Goal: Transaction & Acquisition: Purchase product/service

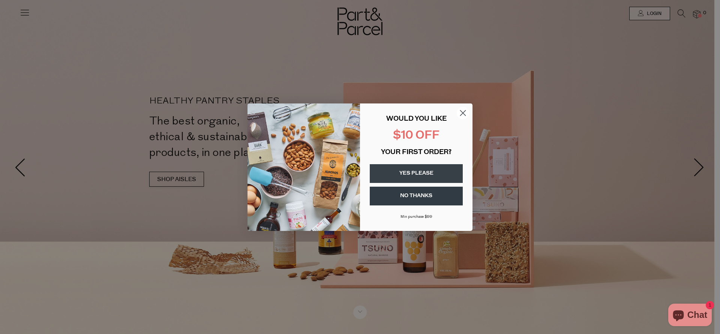
click at [462, 110] on circle "Close dialog" at bounding box center [463, 113] width 12 height 12
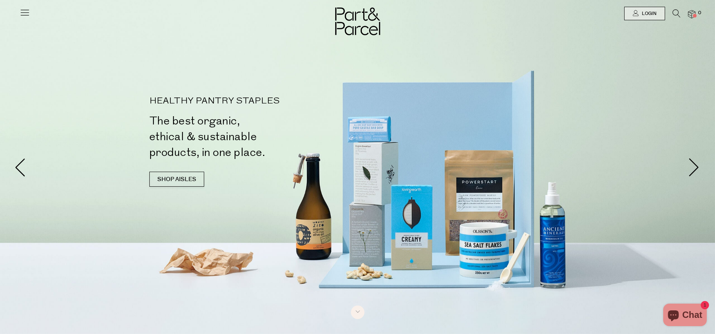
click at [21, 11] on icon at bounding box center [25, 12] width 11 height 11
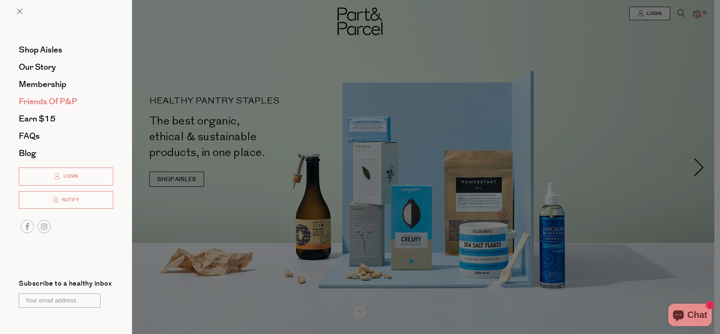
click at [60, 100] on span "Friends of P&P" at bounding box center [48, 102] width 59 height 12
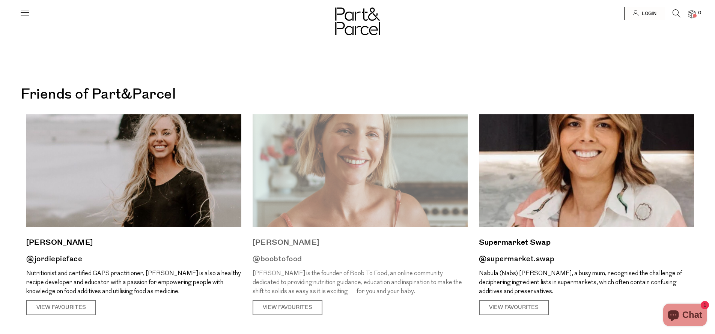
click at [314, 152] on img at bounding box center [359, 170] width 215 height 113
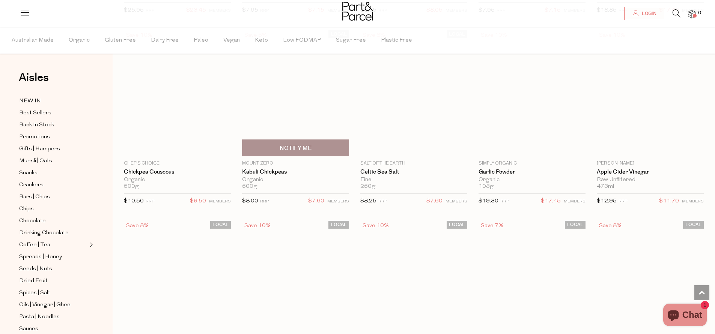
scroll to position [997, 0]
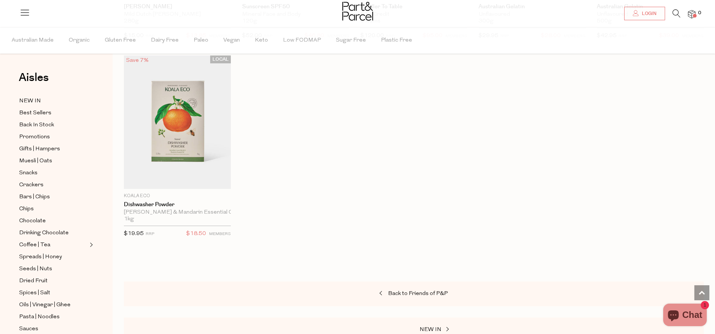
scroll to position [3652, 0]
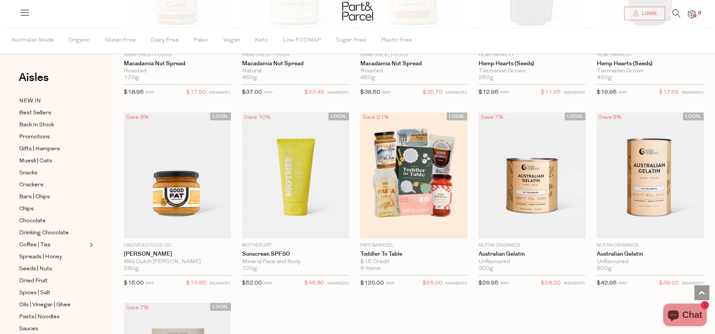
click at [678, 13] on icon at bounding box center [676, 13] width 8 height 8
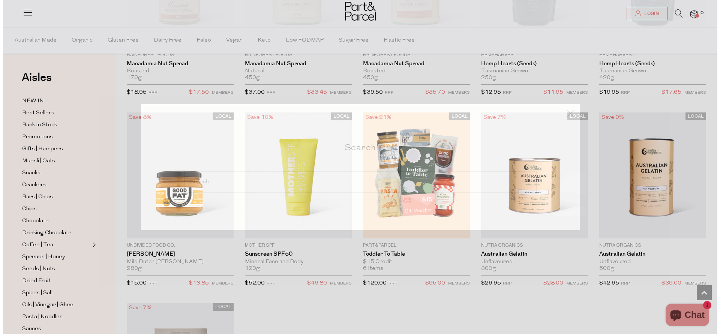
scroll to position [3676, 0]
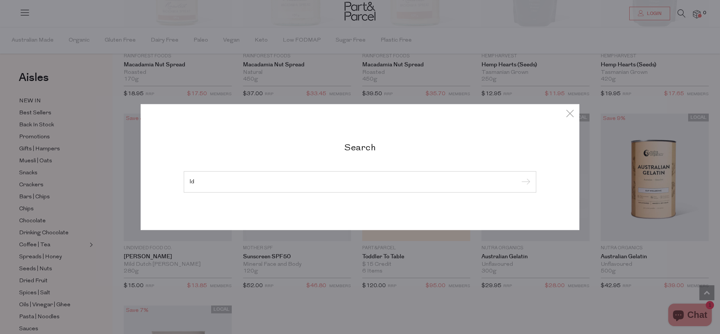
type input "l"
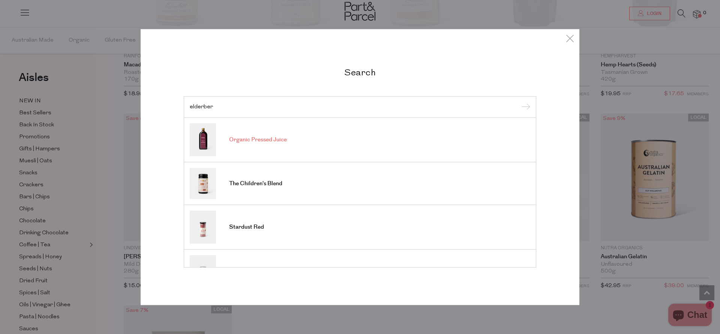
type input "elderber"
click at [254, 136] on span "Organic Pressed Juice" at bounding box center [258, 140] width 58 height 8
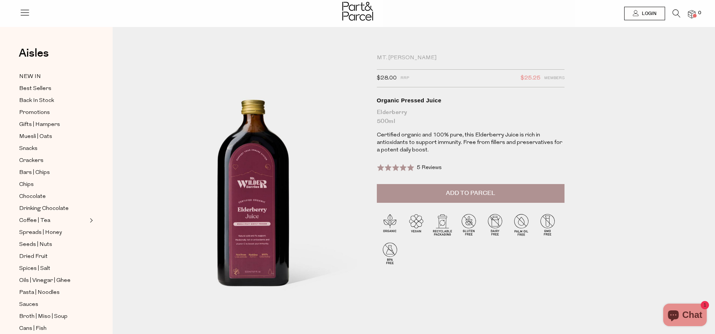
click at [429, 166] on span "5 Reviews" at bounding box center [428, 168] width 25 height 6
